Goal: Transaction & Acquisition: Purchase product/service

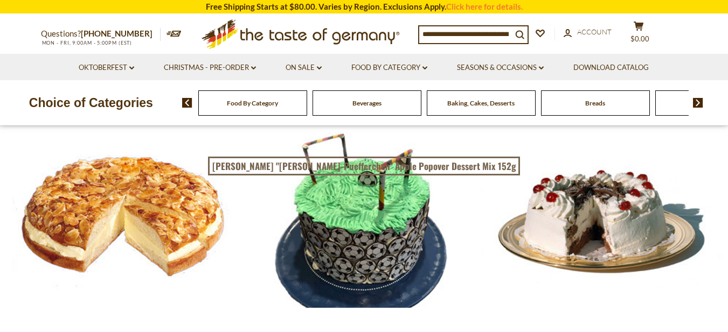
click at [698, 102] on img at bounding box center [698, 103] width 10 height 10
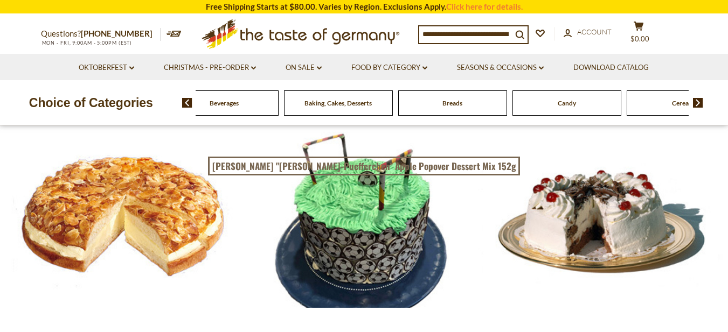
click at [698, 102] on img at bounding box center [698, 103] width 10 height 10
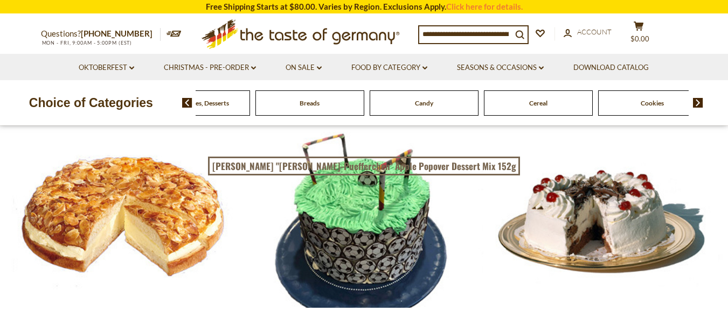
click at [698, 102] on img at bounding box center [698, 103] width 10 height 10
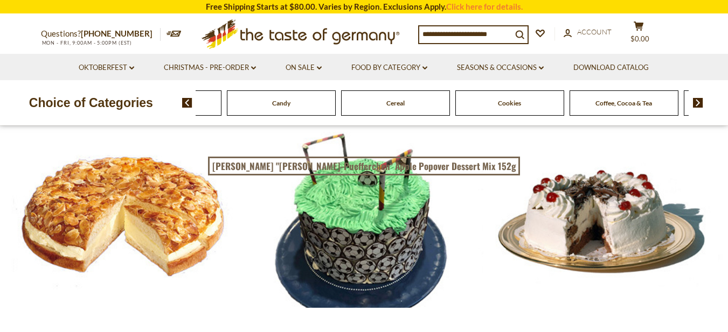
click at [698, 102] on img at bounding box center [698, 103] width 10 height 10
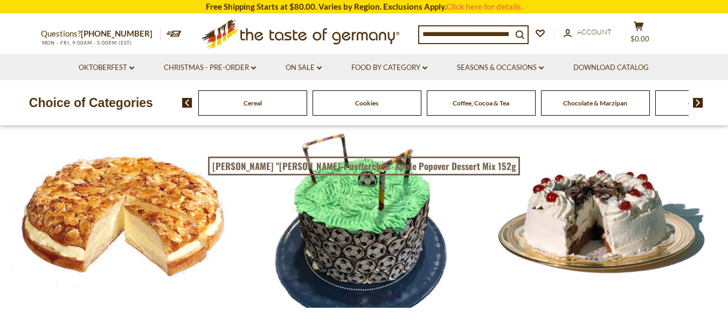
click at [698, 102] on img at bounding box center [698, 103] width 10 height 10
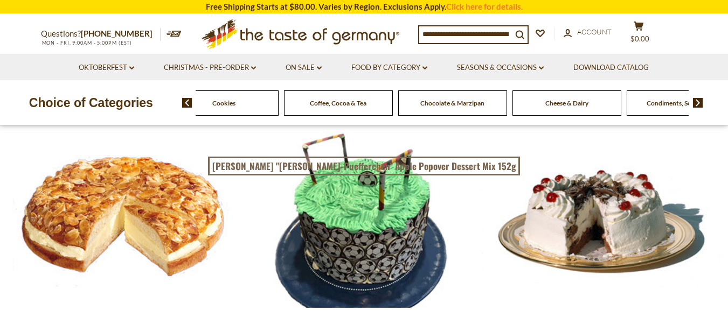
click at [698, 102] on img at bounding box center [698, 103] width 10 height 10
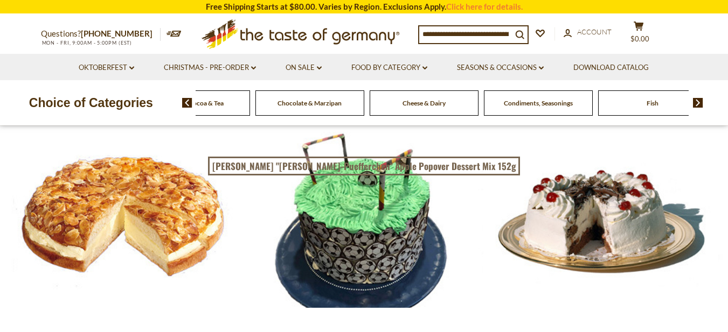
click at [698, 102] on img at bounding box center [698, 103] width 10 height 10
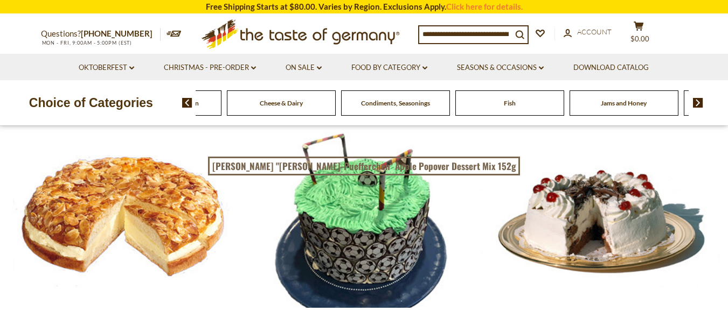
click at [698, 102] on img at bounding box center [698, 103] width 10 height 10
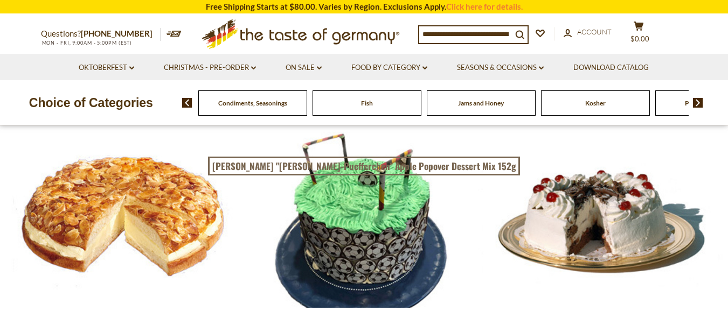
click at [698, 102] on img at bounding box center [698, 103] width 10 height 10
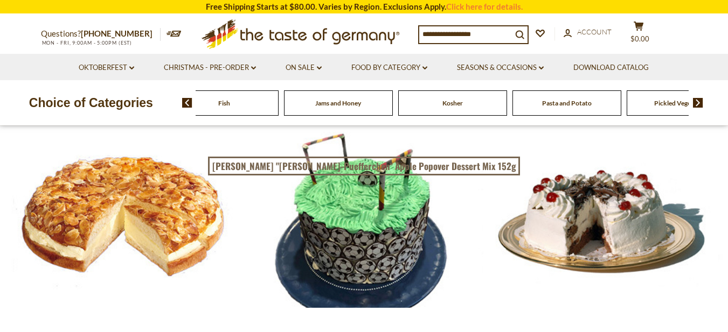
click at [698, 102] on img at bounding box center [698, 103] width 10 height 10
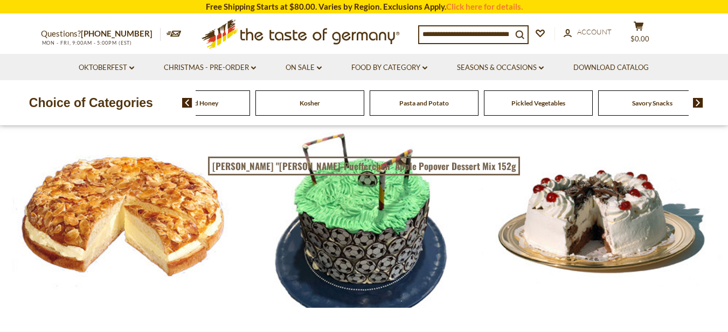
click at [698, 102] on img at bounding box center [698, 103] width 10 height 10
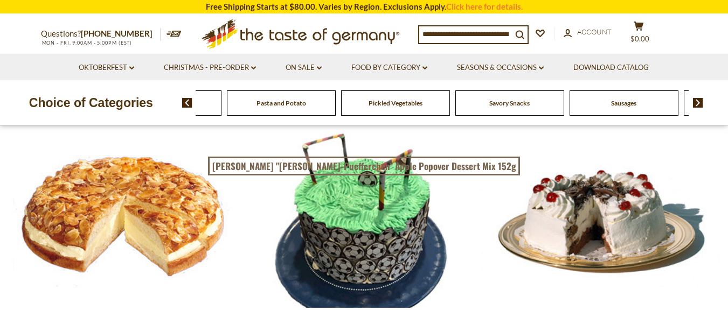
click at [698, 102] on img at bounding box center [698, 103] width 10 height 10
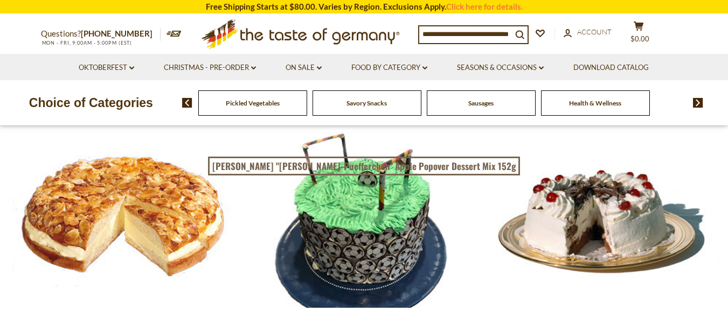
click at [421, 33] on input at bounding box center [465, 33] width 93 height 15
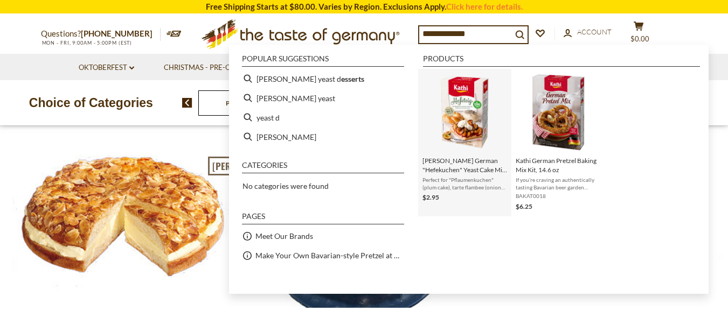
type input "**********"
click at [467, 123] on img "Instant Search Results" at bounding box center [465, 112] width 78 height 78
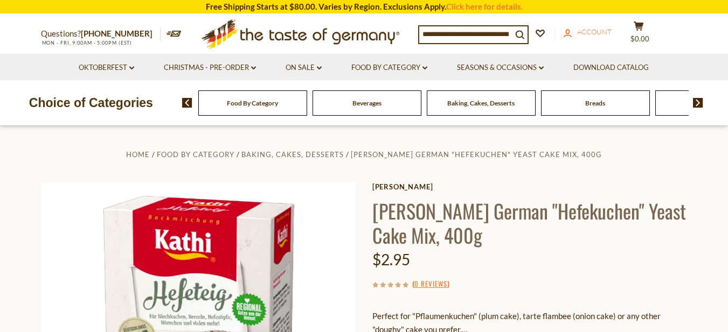
click at [597, 32] on span "Account" at bounding box center [594, 31] width 34 height 9
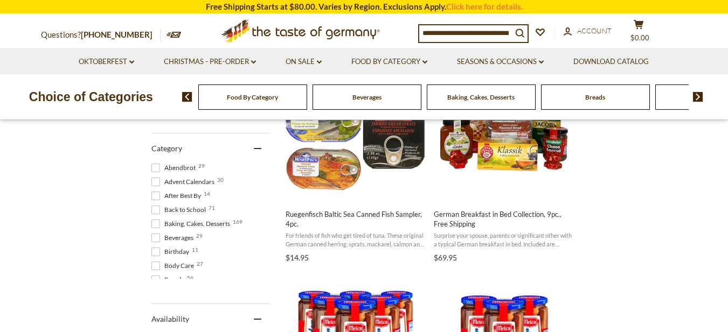
scroll to position [269, 0]
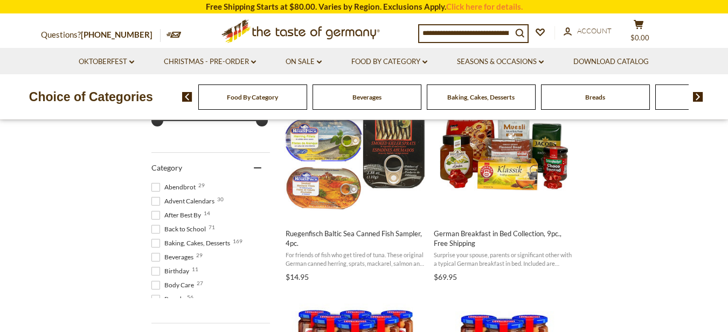
click at [155, 246] on span at bounding box center [155, 243] width 9 height 9
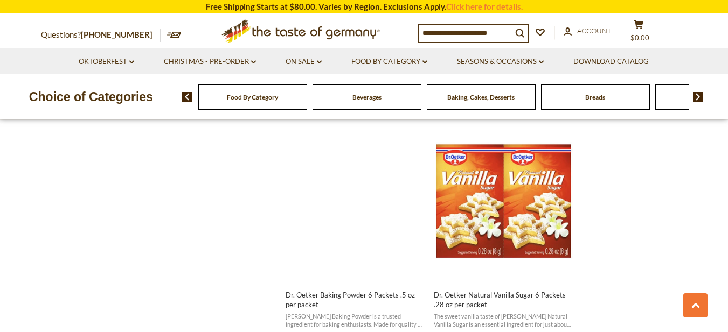
scroll to position [1401, 0]
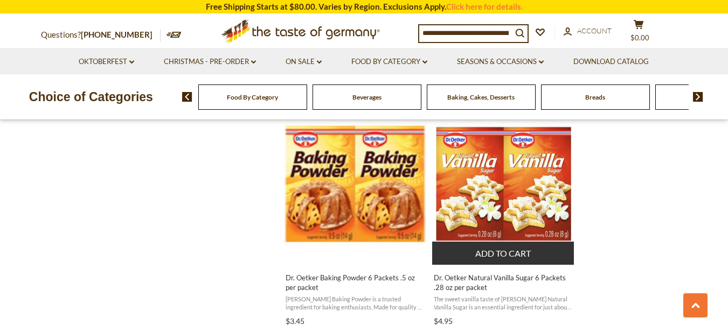
click at [479, 197] on img "Dr. Oetker Natural Vanilla Sugar 6 Packets .28 oz per packet" at bounding box center [503, 184] width 143 height 143
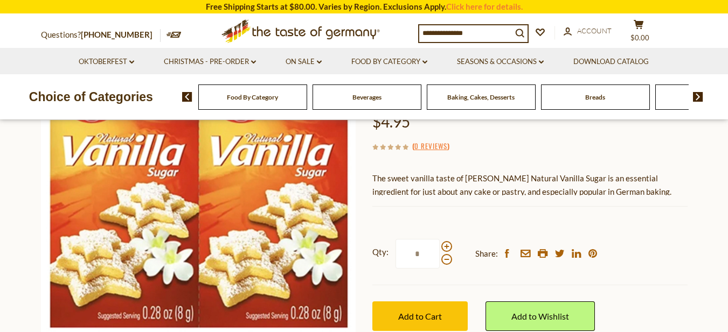
scroll to position [162, 0]
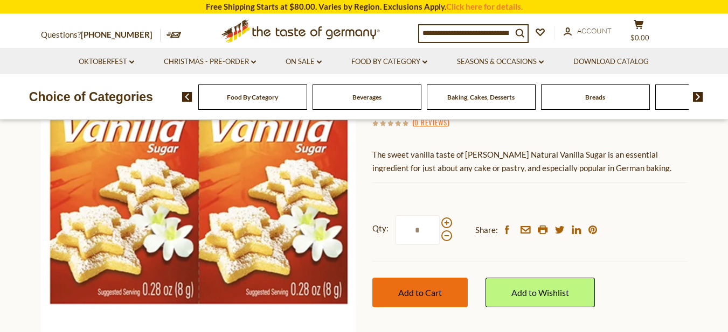
click at [417, 295] on span "Add to Cart" at bounding box center [420, 293] width 44 height 10
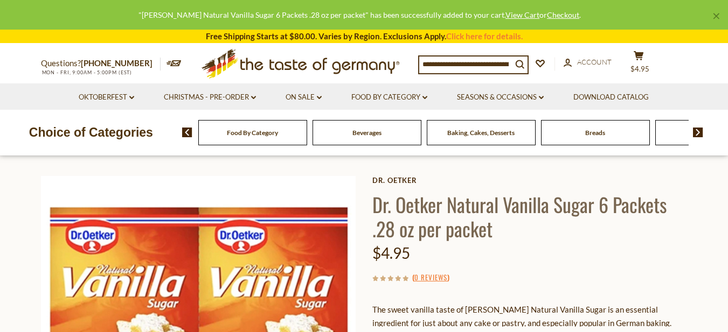
scroll to position [0, 0]
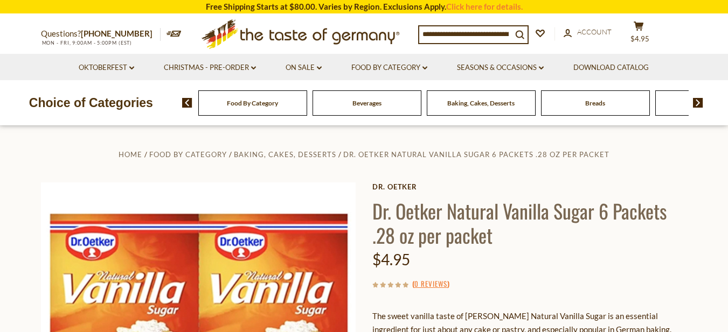
click at [422, 32] on input at bounding box center [465, 33] width 93 height 15
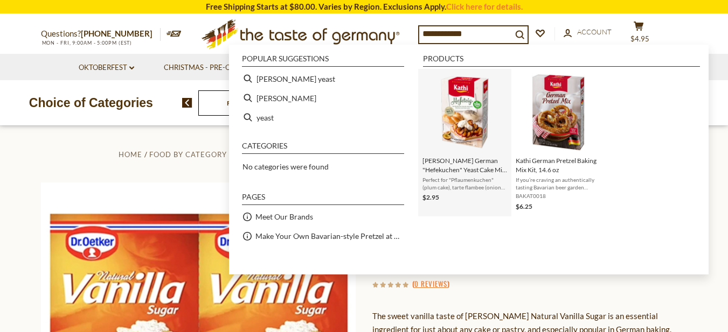
type input "**********"
click at [463, 122] on img "Instant Search Results" at bounding box center [465, 112] width 78 height 78
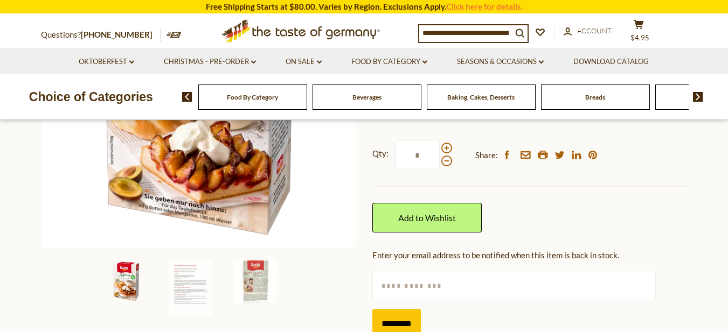
scroll to position [269, 0]
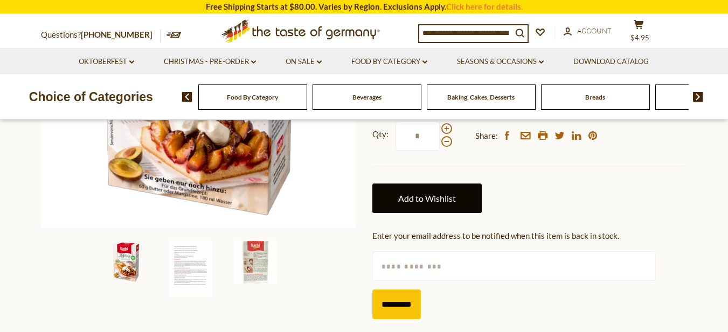
click at [436, 199] on link "Add to Wishlist" at bounding box center [426, 199] width 109 height 30
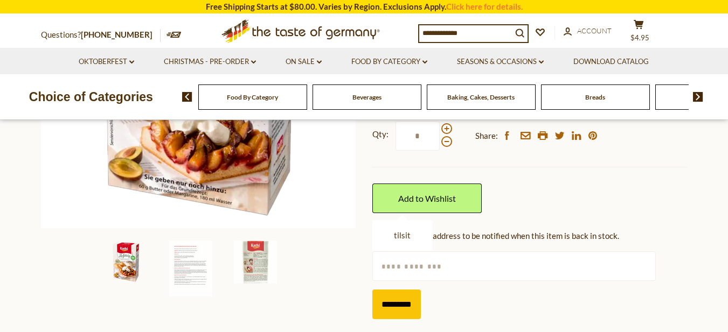
click at [379, 266] on input "text" at bounding box center [513, 267] width 283 height 30
type input "**********"
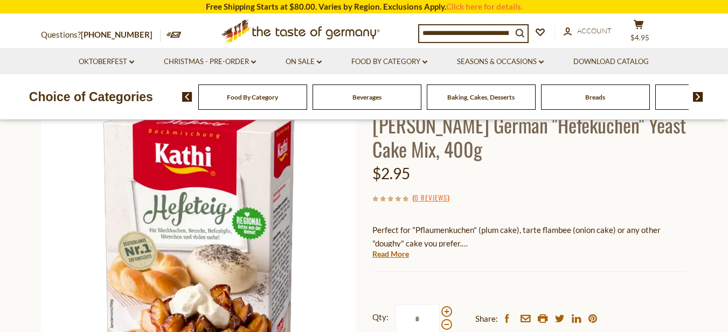
scroll to position [54, 0]
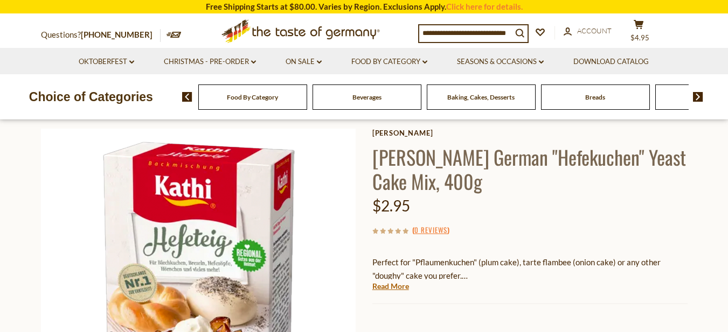
click at [373, 293] on div "[PERSON_NAME] [PERSON_NAME] German "Hefekuchen" Yeast Cake Mix, 400g $2.95 ( 0 …" at bounding box center [529, 336] width 315 height 414
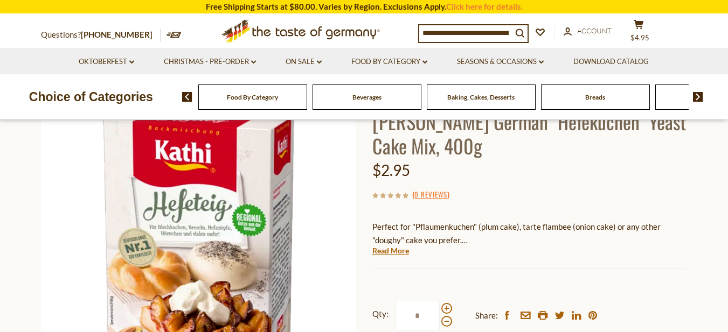
scroll to position [108, 0]
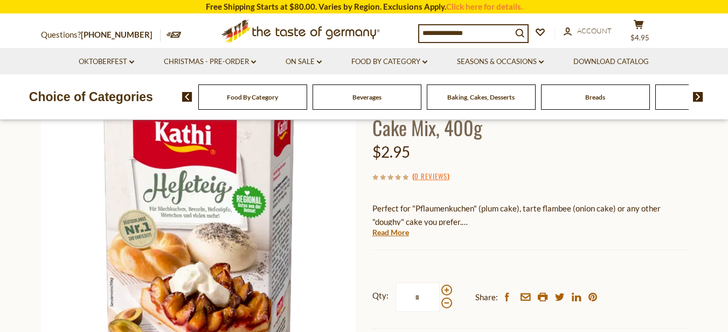
click at [469, 225] on p "Perfect for "Pflaumenkuchen" (plum cake), tarte flambee (onion cake) or any oth…" at bounding box center [529, 215] width 315 height 27
click at [402, 233] on link "Read More" at bounding box center [390, 232] width 37 height 11
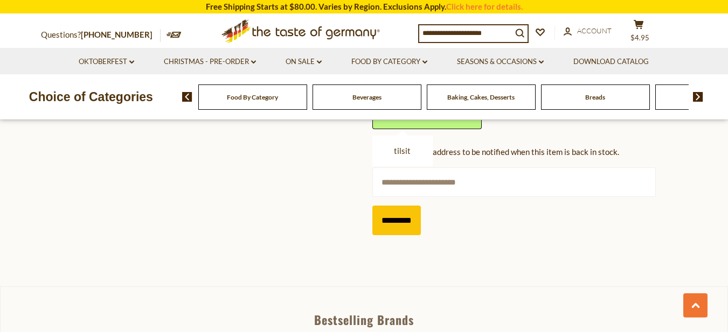
scroll to position [485, 0]
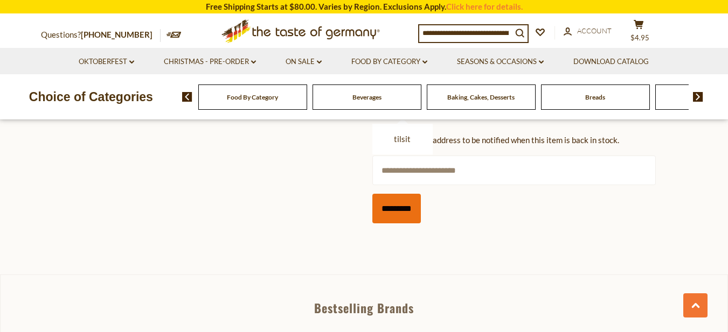
click at [402, 195] on input "*********" at bounding box center [396, 209] width 48 height 30
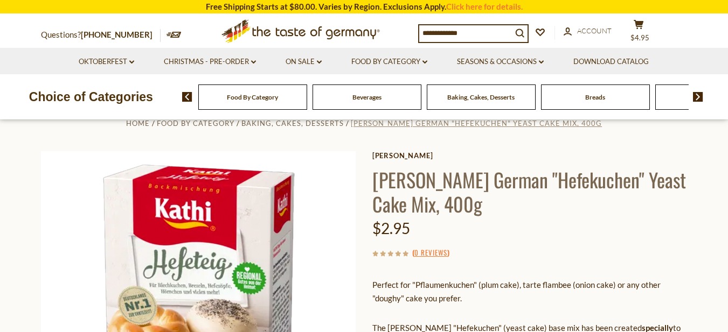
scroll to position [0, 0]
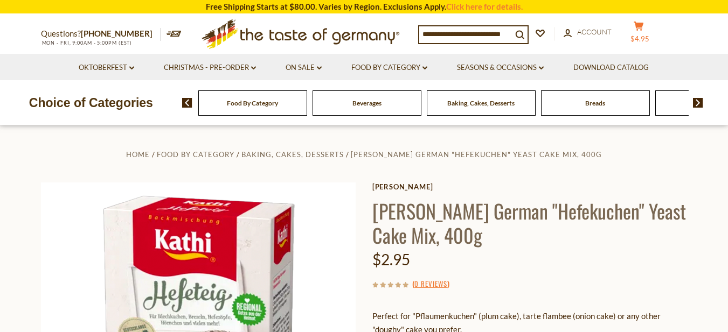
click at [648, 34] on span "$4.95" at bounding box center [639, 38] width 19 height 9
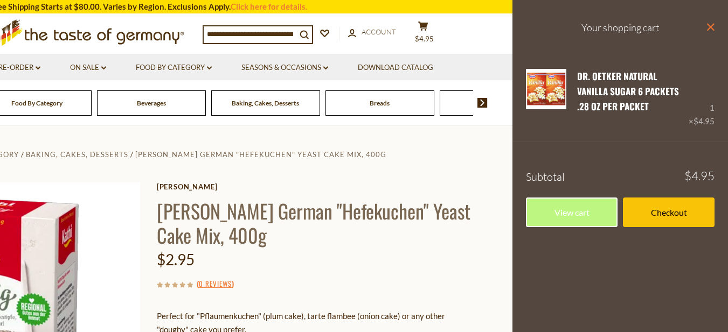
click at [708, 27] on icon "close" at bounding box center [710, 27] width 8 height 8
